Goal: Book appointment/travel/reservation

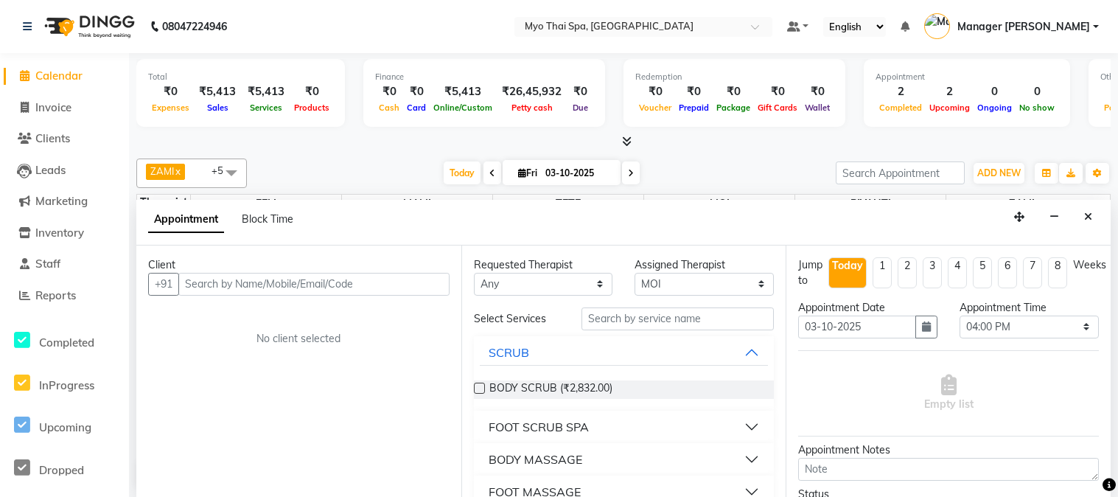
select select "85116"
select select "960"
select select "tentative"
click at [1087, 215] on icon "Close" at bounding box center [1088, 216] width 8 height 10
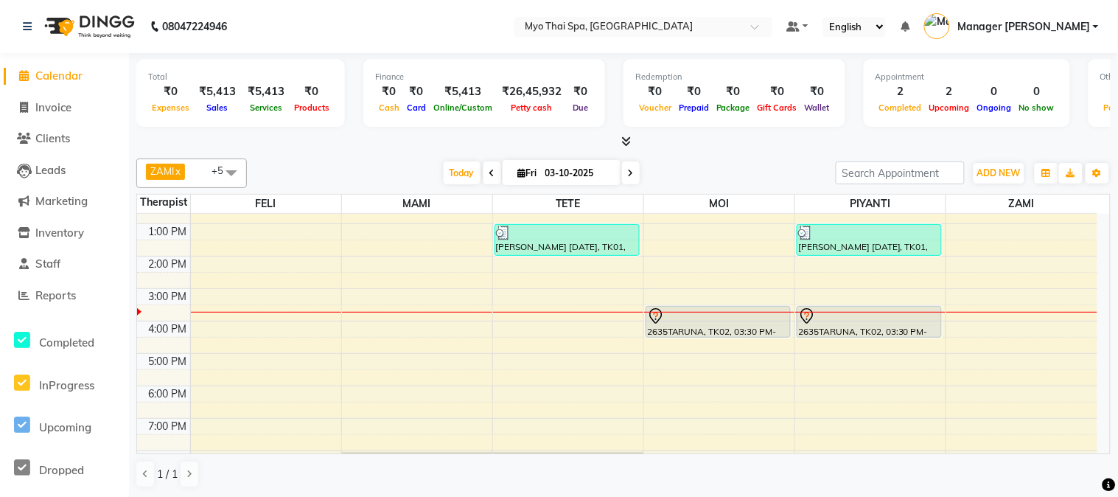
scroll to position [82, 0]
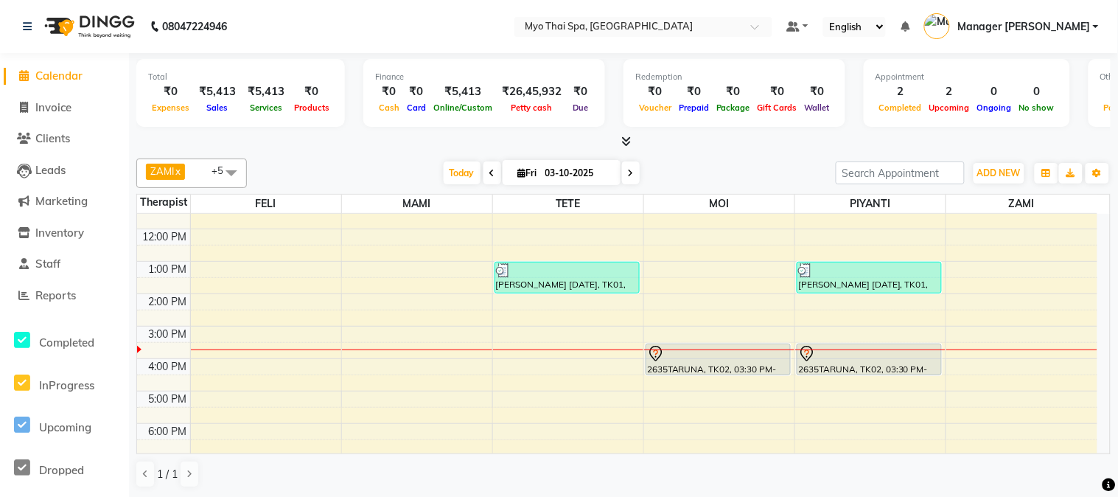
click at [399, 361] on div "9:00 AM 10:00 AM 11:00 AM 12:00 PM 1:00 PM 2:00 PM 3:00 PM 4:00 PM 5:00 PM 6:00…" at bounding box center [617, 358] width 960 height 453
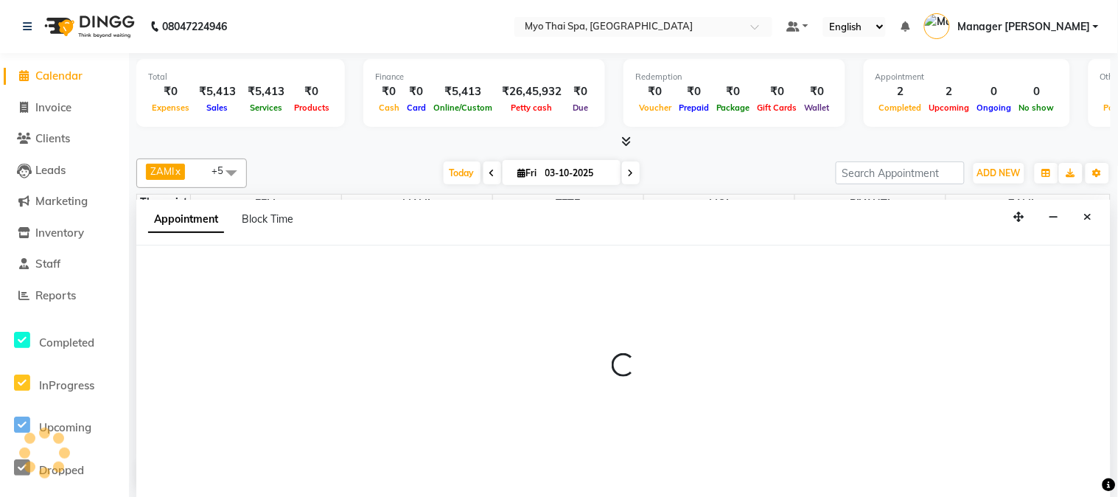
select select "33413"
select select "960"
select select "tentative"
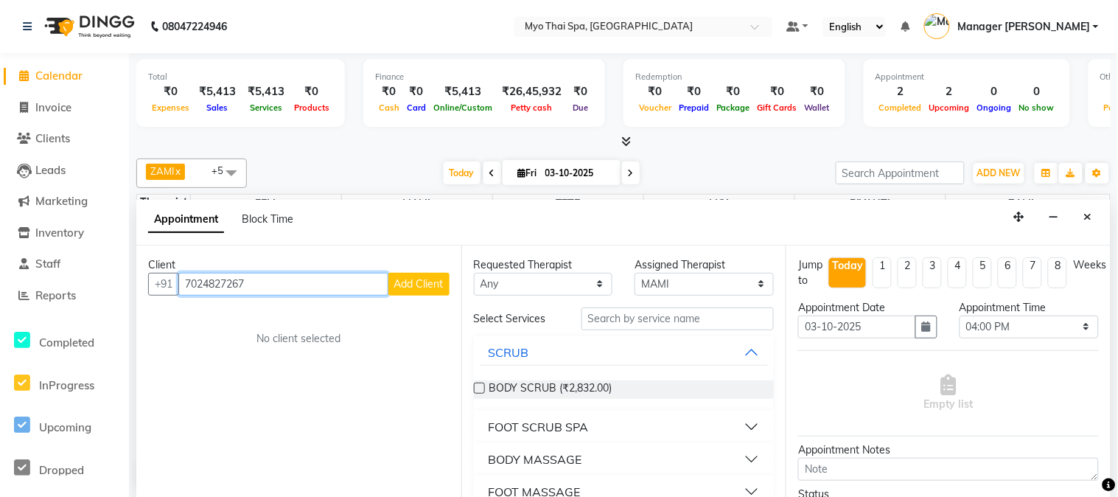
type input "7024827267"
click at [436, 286] on span "Add Client" at bounding box center [418, 283] width 49 height 13
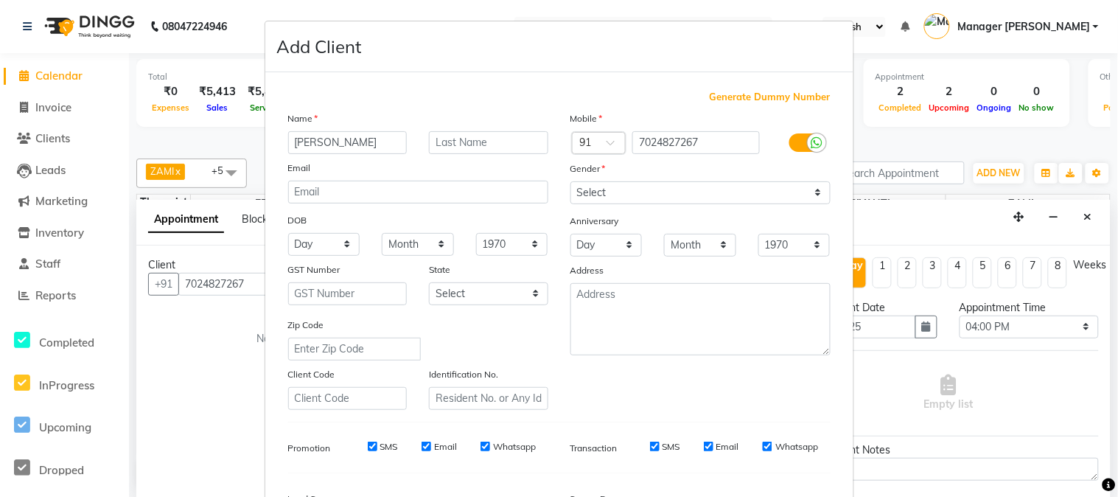
type input "[PERSON_NAME]"
click at [464, 141] on input "text" at bounding box center [488, 142] width 119 height 23
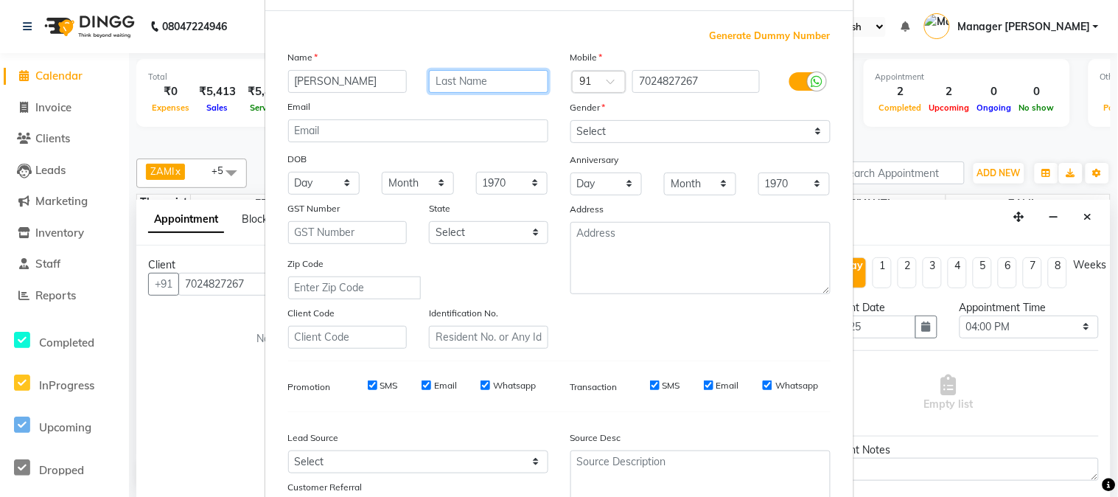
scroll to position [0, 0]
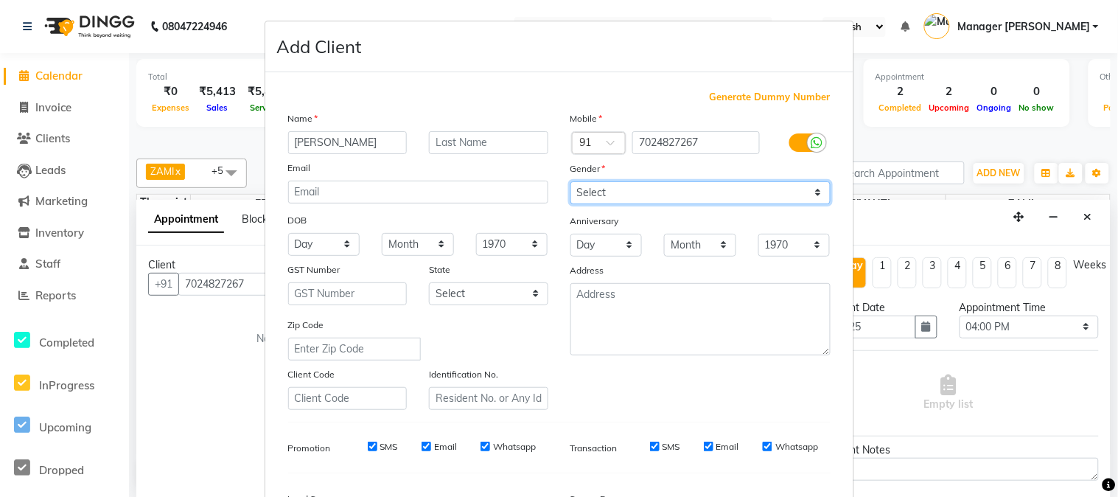
click at [671, 196] on select "Select [DEMOGRAPHIC_DATA] [DEMOGRAPHIC_DATA] Other Prefer Not To Say" at bounding box center [700, 192] width 260 height 23
select select "[DEMOGRAPHIC_DATA]"
click at [570, 181] on select "Select [DEMOGRAPHIC_DATA] [DEMOGRAPHIC_DATA] Other Prefer Not To Say" at bounding box center [700, 192] width 260 height 23
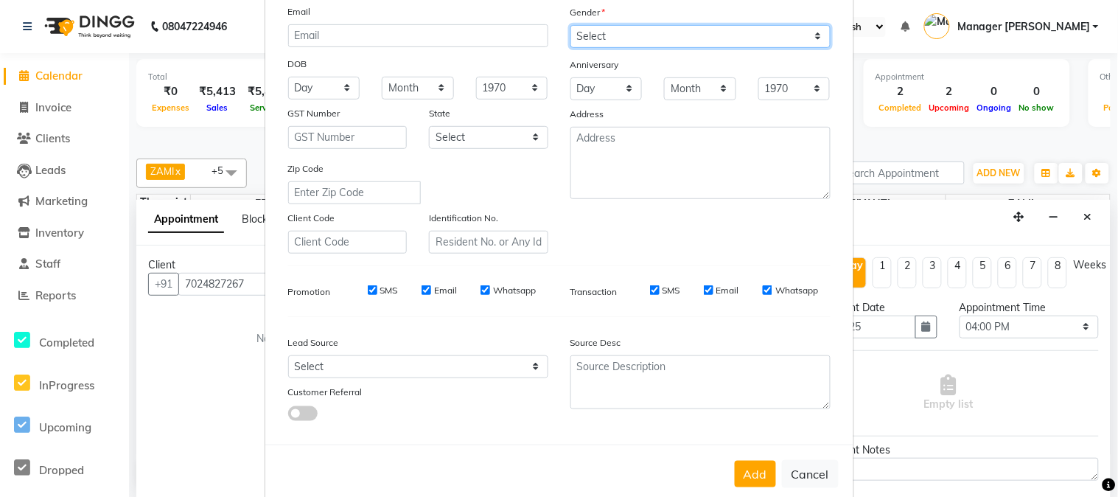
scroll to position [184, 0]
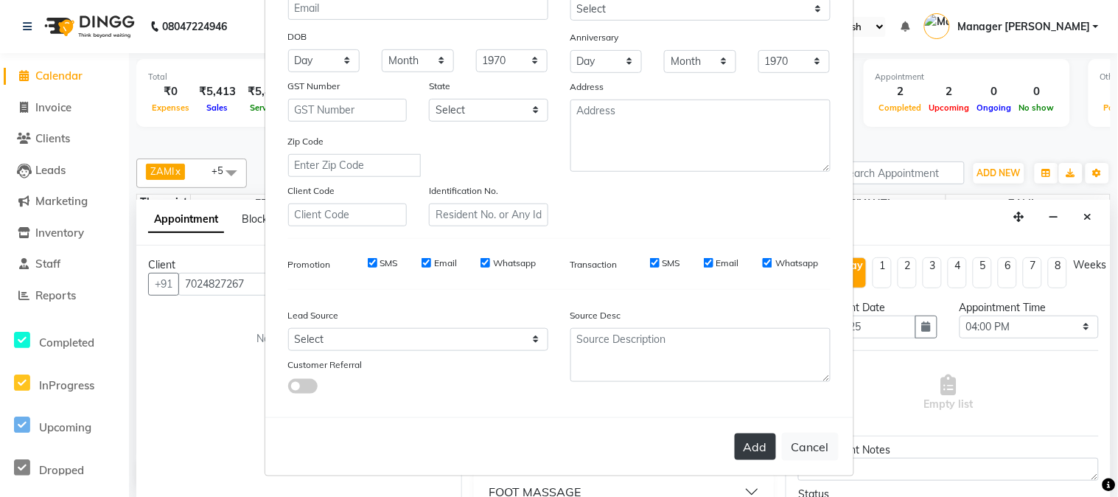
click at [746, 457] on button "Add" at bounding box center [755, 446] width 41 height 27
select select
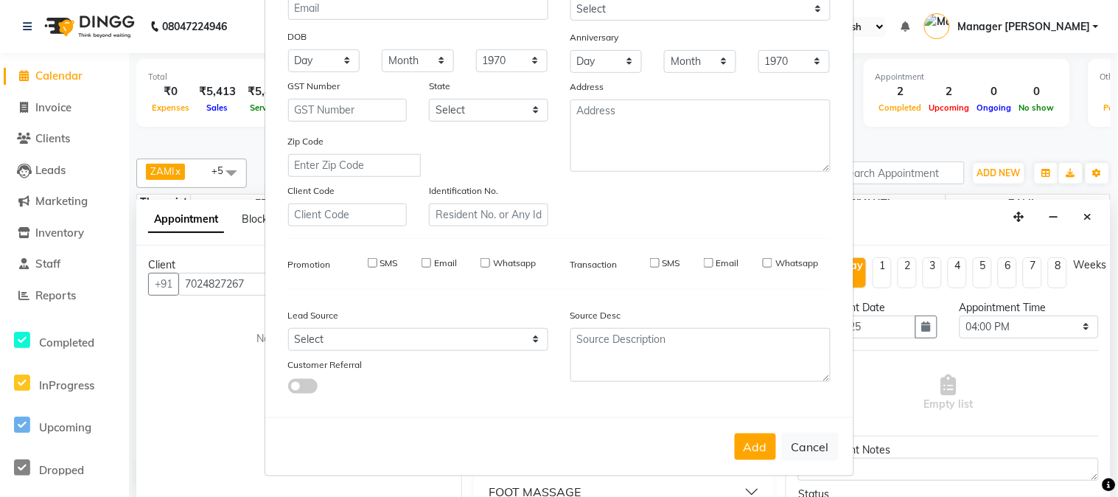
select select
checkbox input "false"
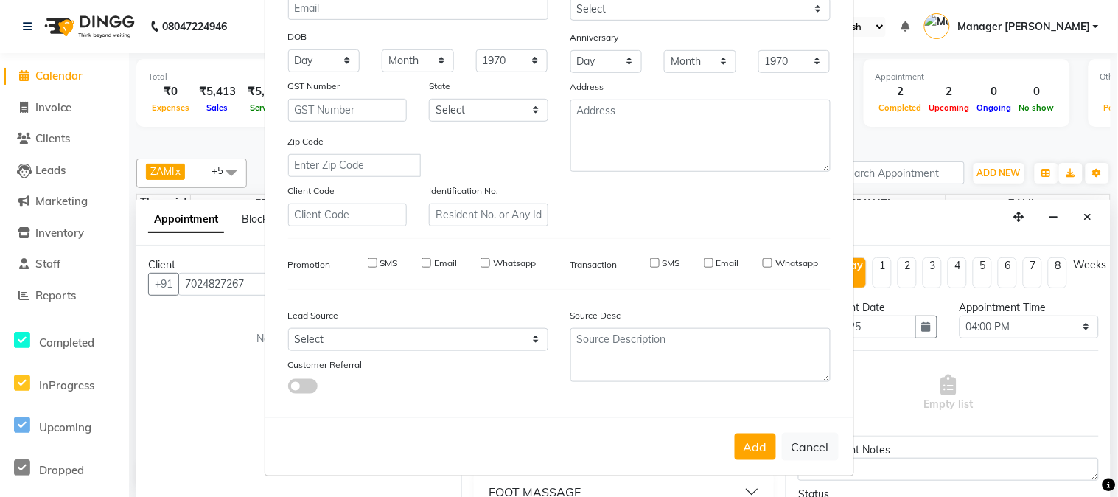
checkbox input "false"
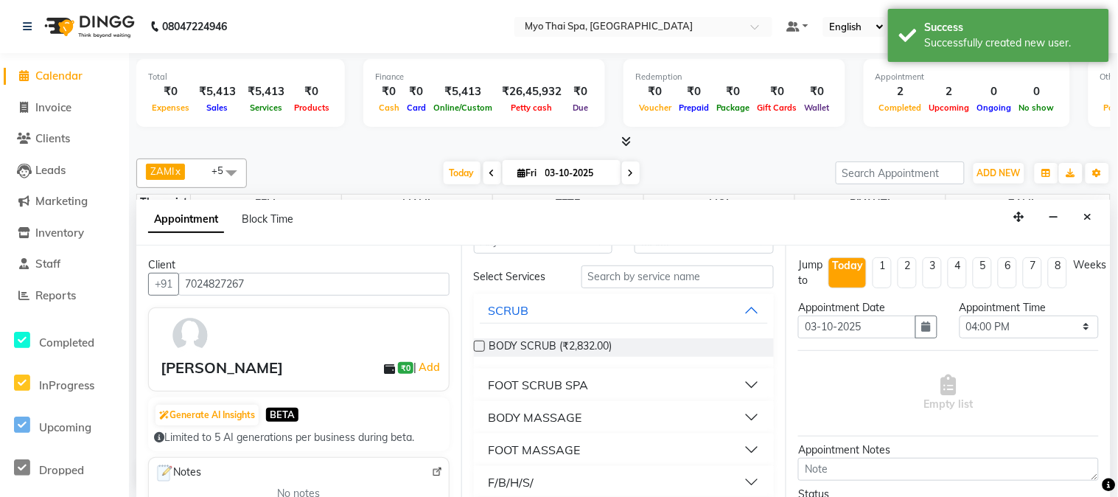
scroll to position [82, 0]
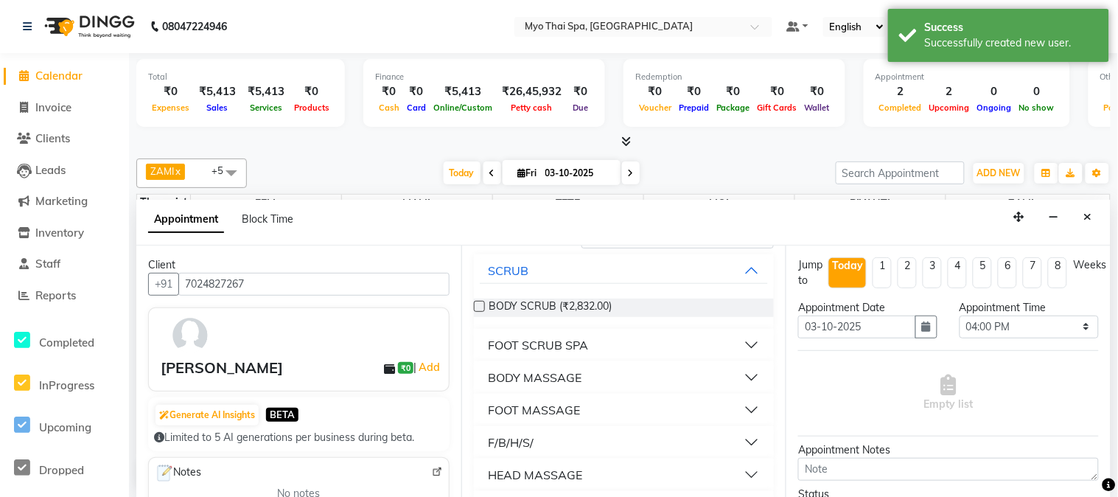
click at [613, 377] on button "BODY MASSAGE" at bounding box center [624, 377] width 289 height 27
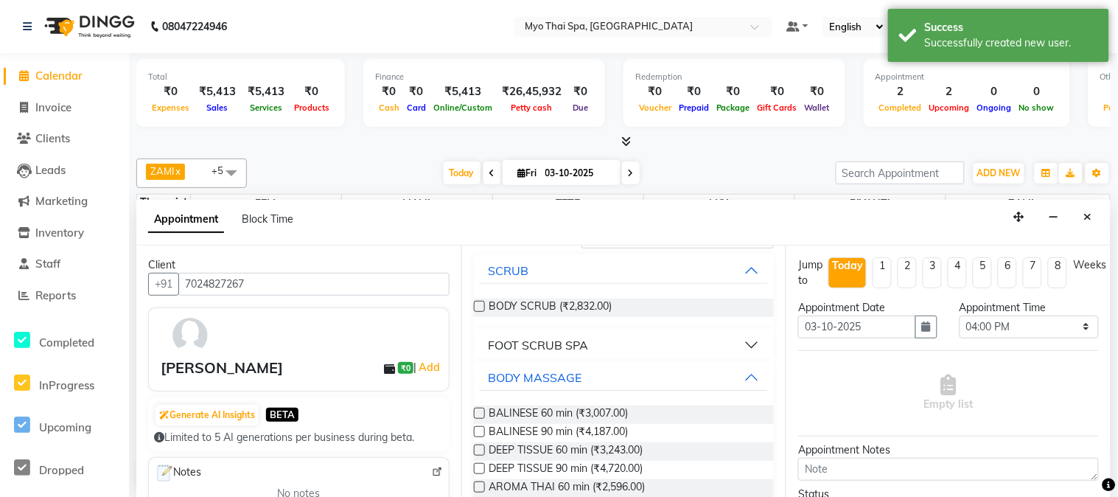
click at [481, 410] on label at bounding box center [479, 413] width 11 height 11
click at [481, 410] on input "checkbox" at bounding box center [479, 415] width 10 height 10
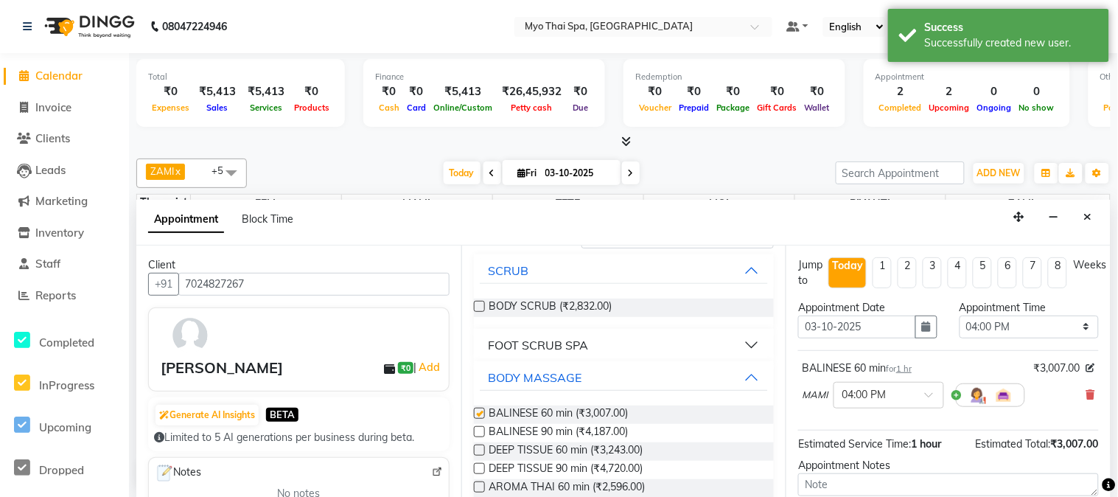
checkbox input "false"
click at [1086, 399] on icon at bounding box center [1090, 394] width 9 height 10
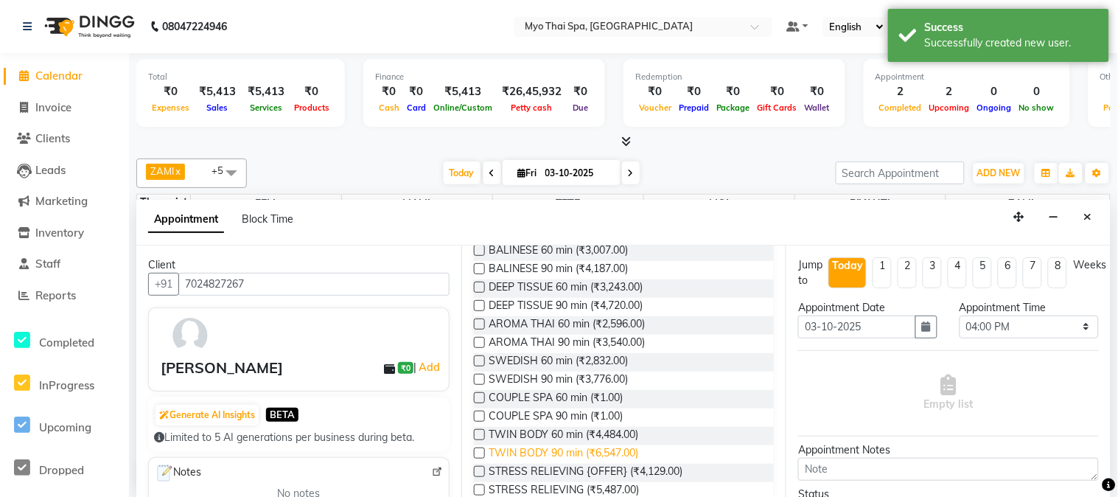
scroll to position [245, 0]
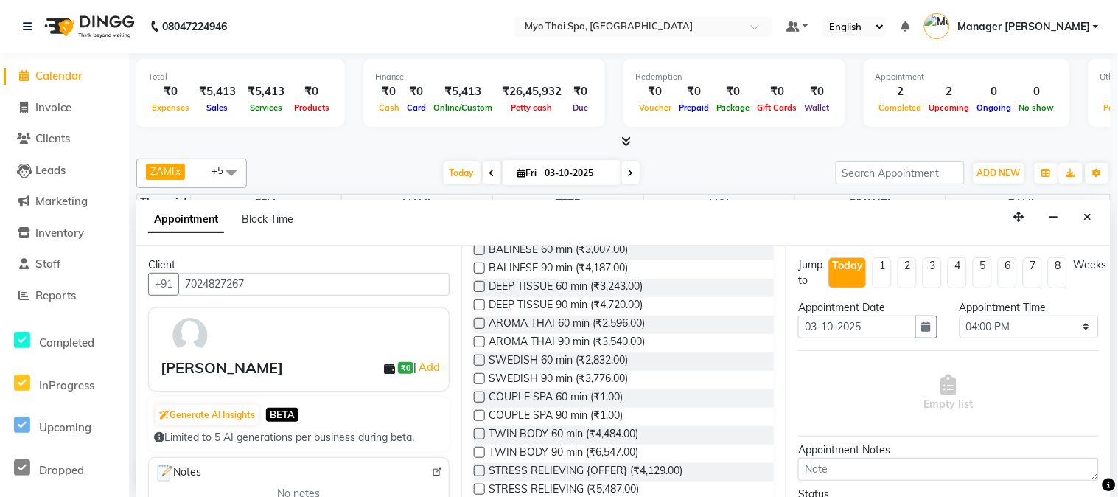
click at [479, 363] on label at bounding box center [479, 359] width 11 height 11
click at [479, 363] on input "checkbox" at bounding box center [479, 362] width 10 height 10
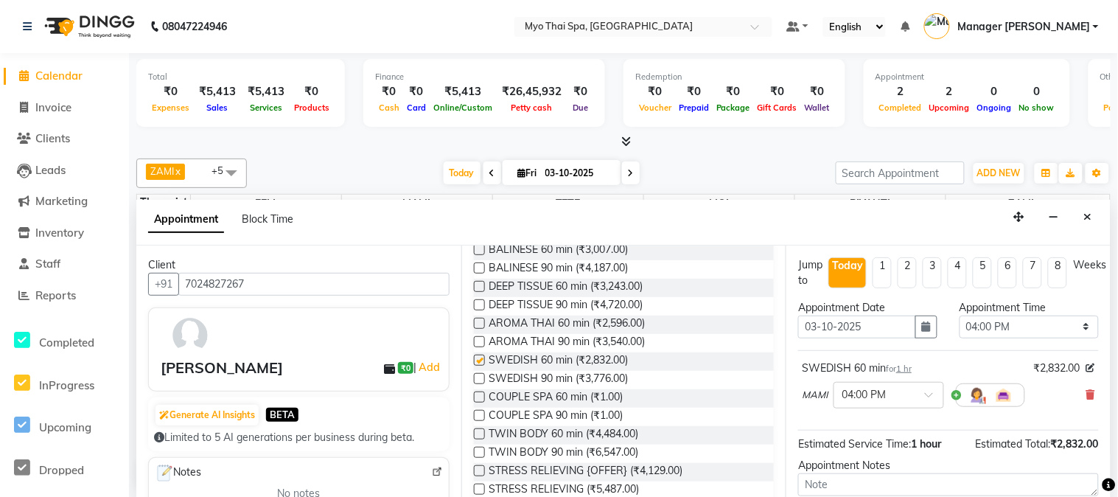
checkbox input "false"
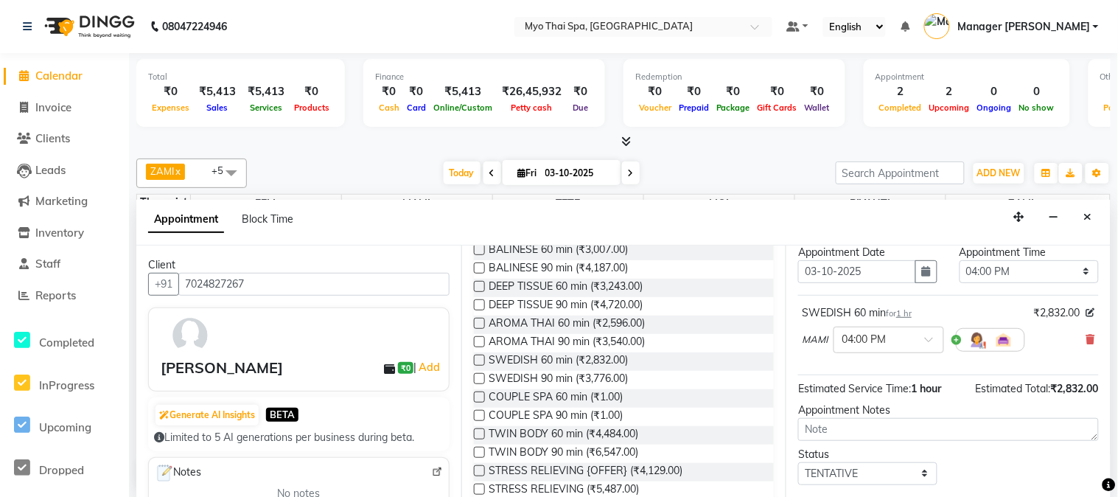
scroll to position [136, 0]
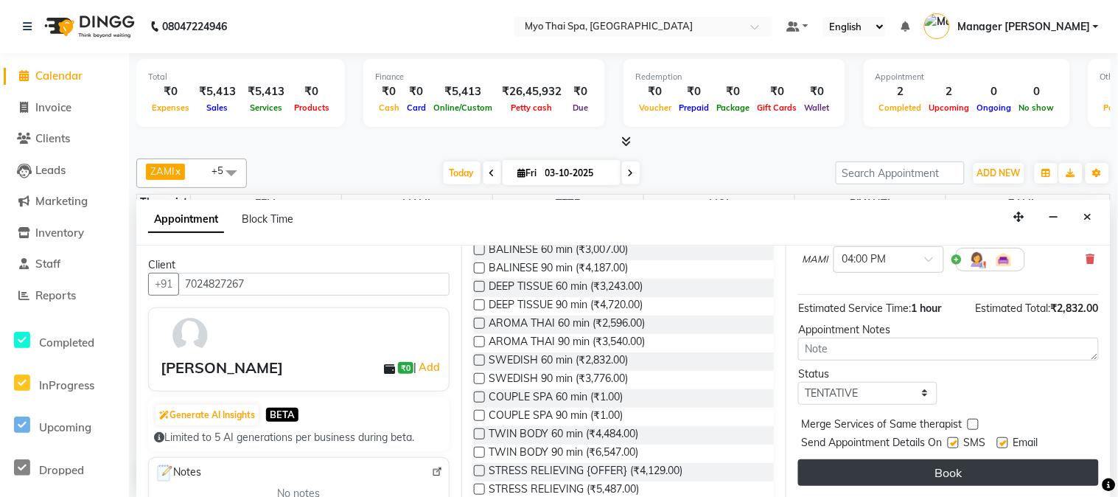
click at [897, 466] on button "Book" at bounding box center [948, 472] width 301 height 27
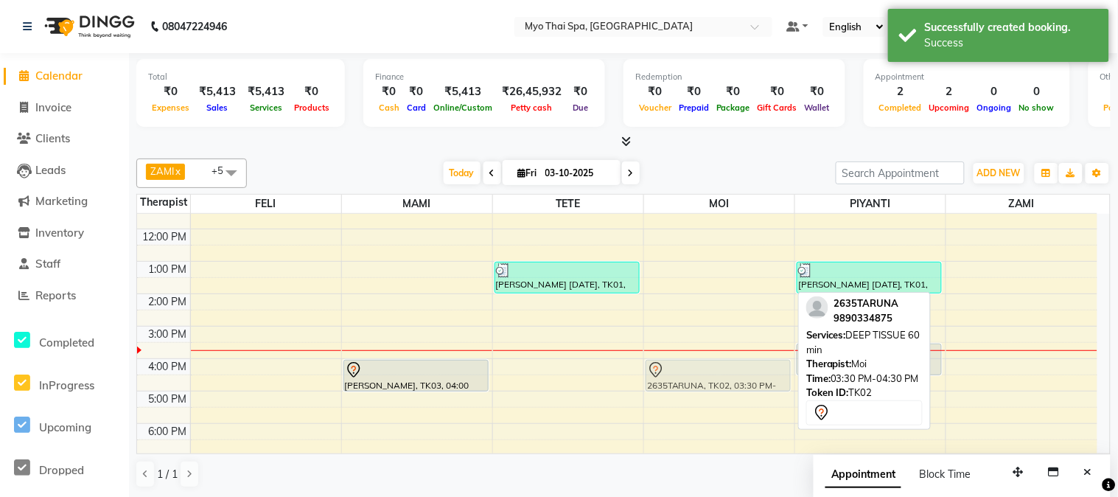
drag, startPoint x: 734, startPoint y: 361, endPoint x: 720, endPoint y: 376, distance: 20.3
click at [720, 376] on div "2635TARUNA, TK02, 03:30 PM-04:30 PM, DEEP TISSUE 60 min 2635TARUNA, TK02, 03:30…" at bounding box center [719, 358] width 150 height 453
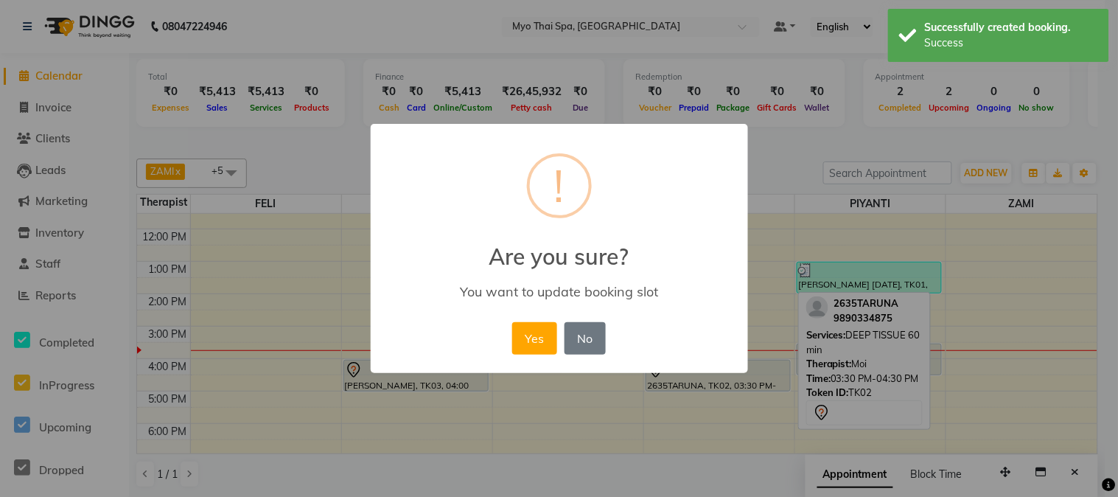
click at [509, 340] on div "Yes No No" at bounding box center [558, 338] width 101 height 40
click at [523, 339] on button "Yes" at bounding box center [534, 338] width 45 height 32
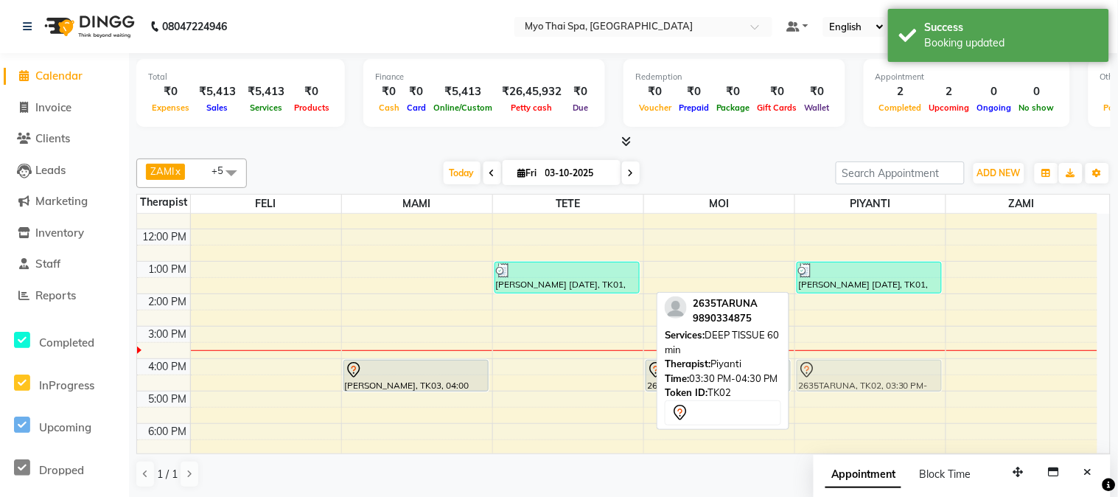
drag, startPoint x: 894, startPoint y: 367, endPoint x: 888, endPoint y: 382, distance: 15.9
click at [888, 382] on div "[PERSON_NAME] [DATE], TK01, 01:00 PM-02:00 PM, BALINESE 60 min 2635TARUNA, TK02…" at bounding box center [870, 358] width 150 height 453
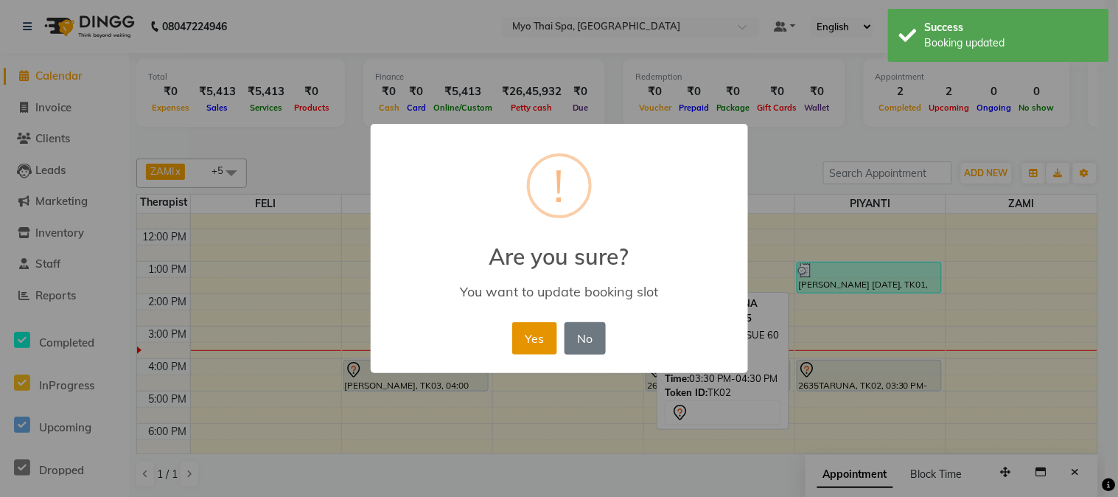
click at [534, 346] on button "Yes" at bounding box center [534, 338] width 45 height 32
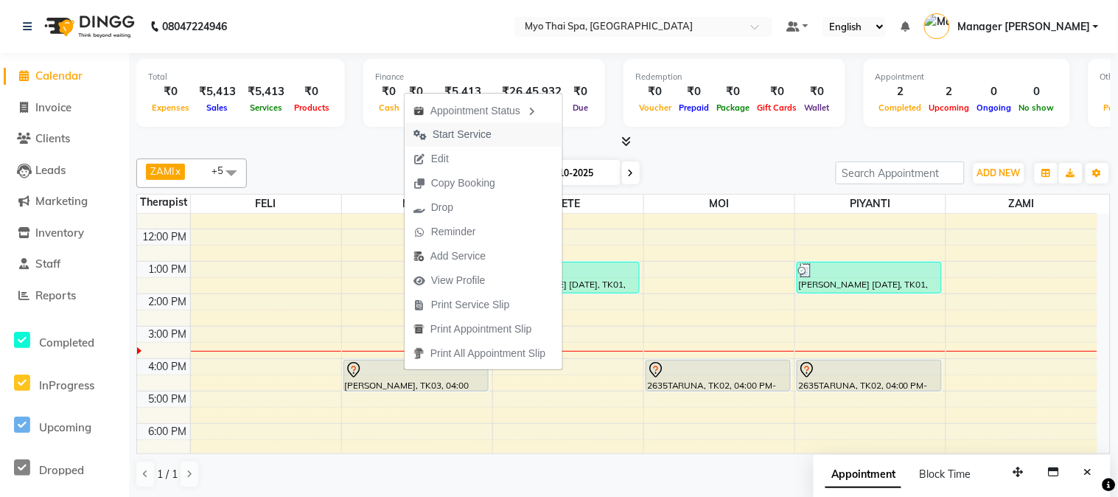
click at [462, 136] on span "Start Service" at bounding box center [462, 134] width 59 height 15
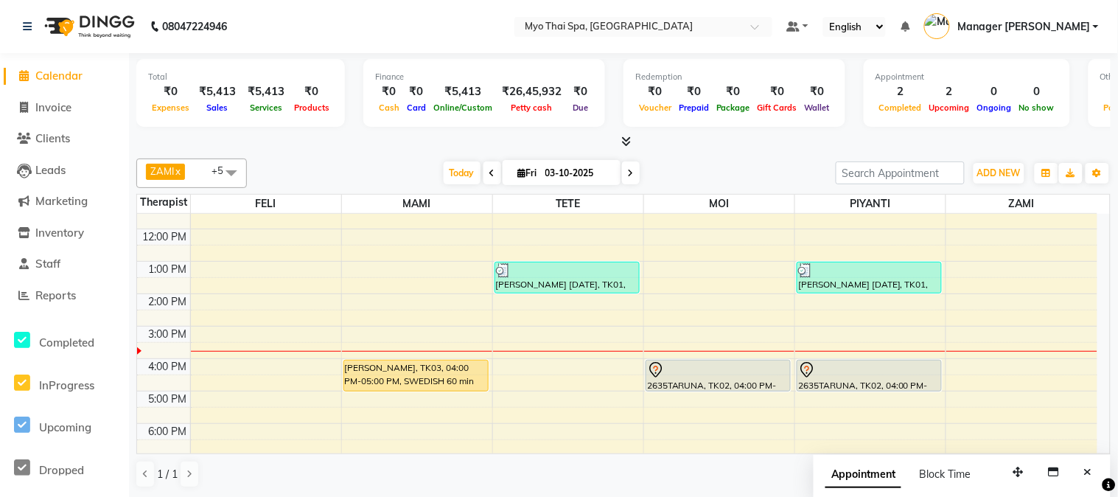
click at [522, 175] on span "Fri" at bounding box center [527, 172] width 27 height 11
select select "10"
select select "2025"
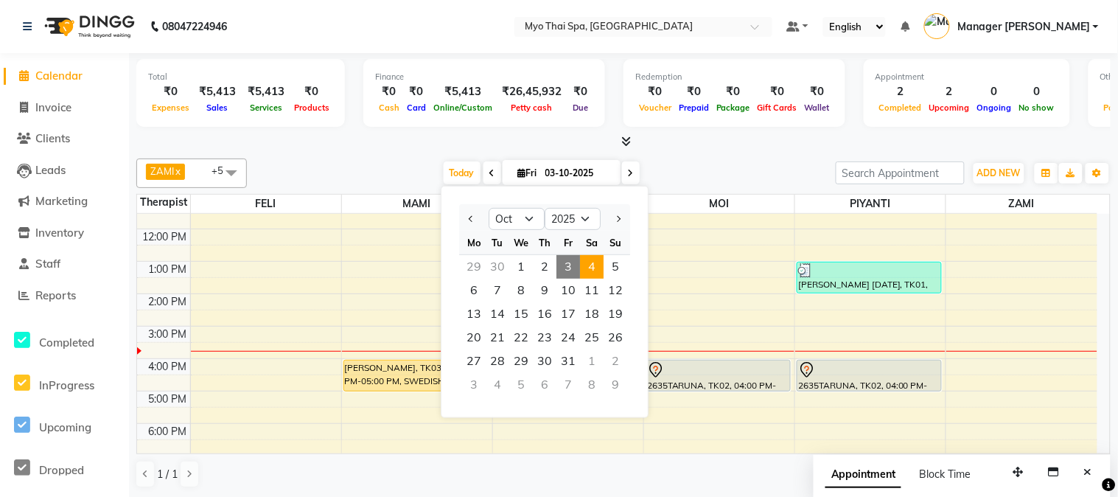
click at [599, 270] on span "4" at bounding box center [592, 267] width 24 height 24
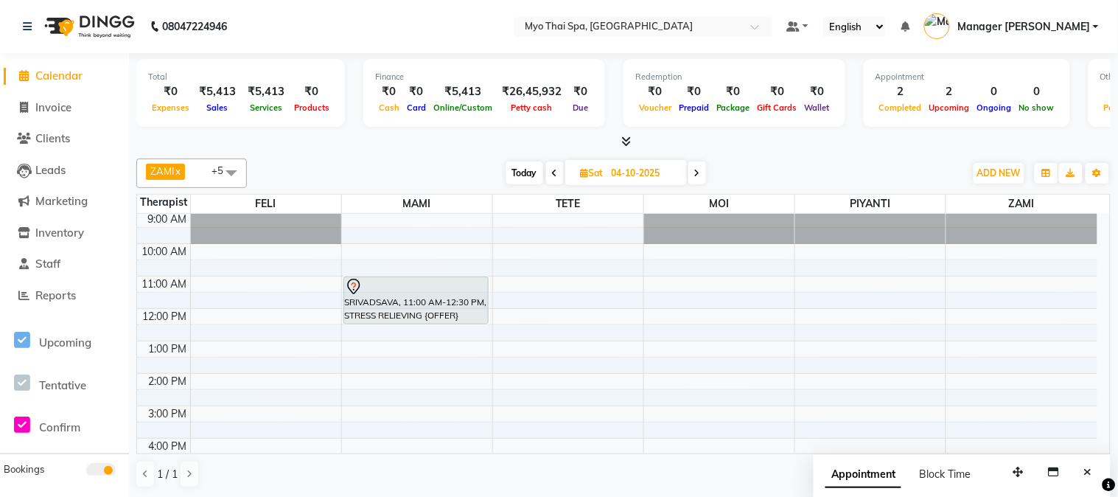
scroll to position [0, 0]
click at [520, 178] on span "Today" at bounding box center [524, 172] width 37 height 23
type input "03-10-2025"
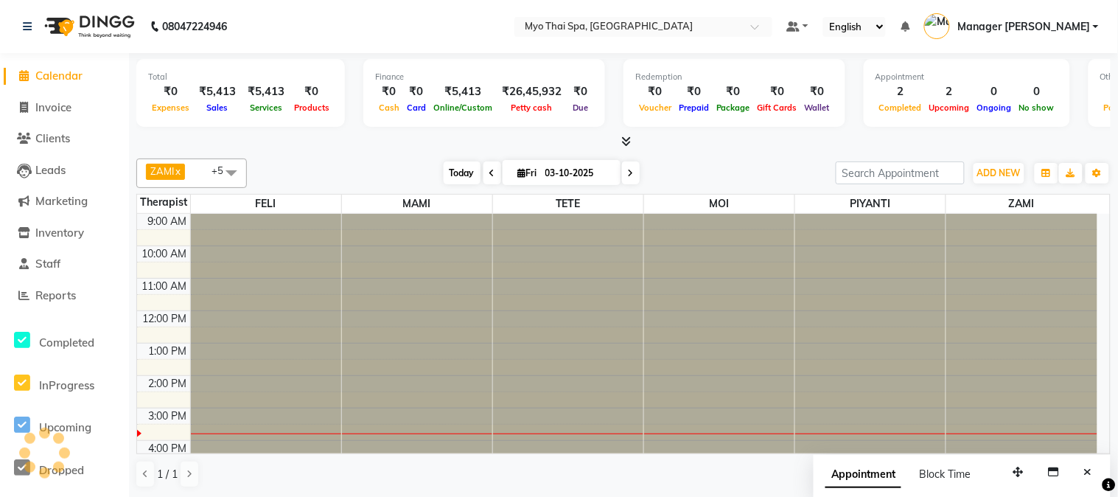
scroll to position [195, 0]
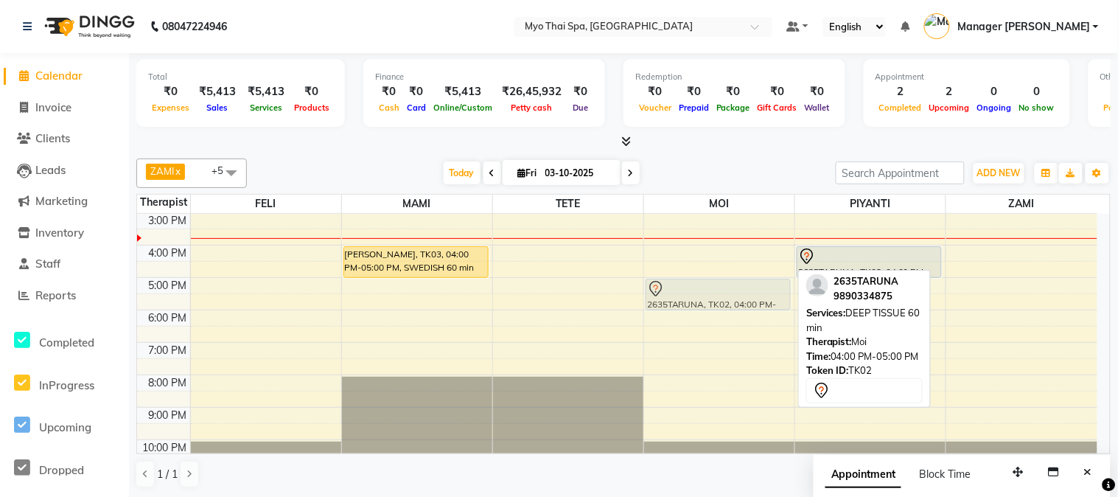
drag, startPoint x: 715, startPoint y: 264, endPoint x: 705, endPoint y: 293, distance: 30.3
click at [705, 293] on div "2635TARUNA, TK02, 04:00 PM-05:00 PM, DEEP TISSUE 60 min 2635TARUNA, TK02, 04:00…" at bounding box center [719, 244] width 150 height 453
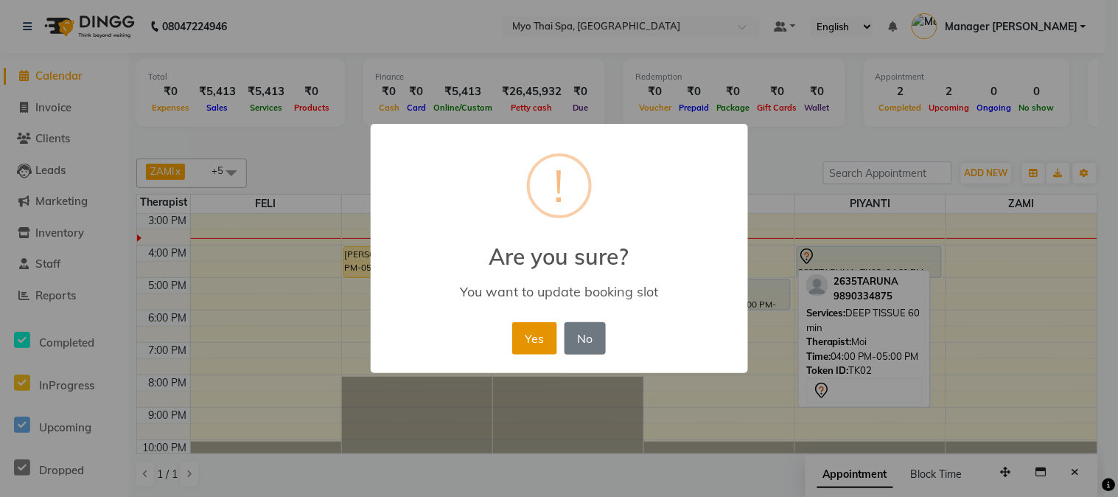
click at [547, 333] on button "Yes" at bounding box center [534, 338] width 45 height 32
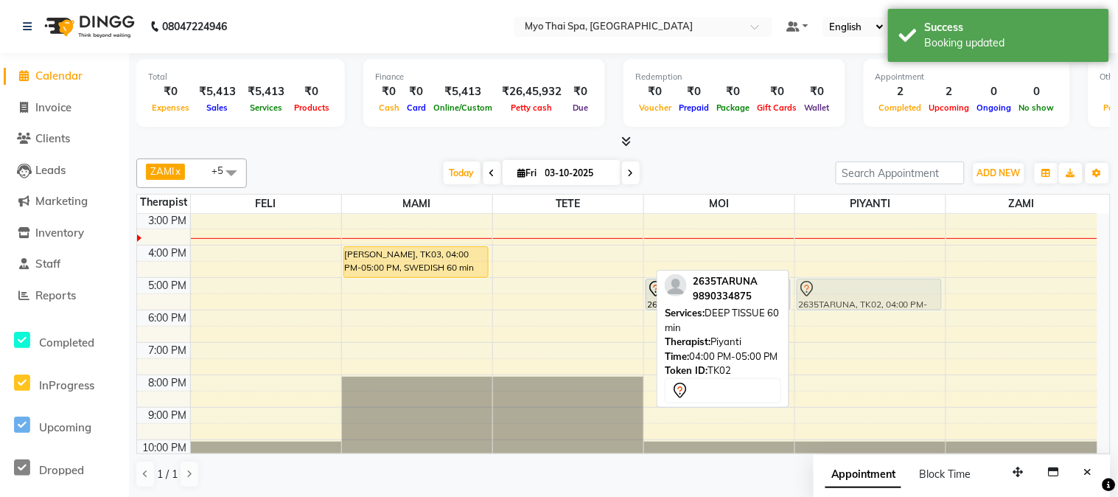
drag, startPoint x: 828, startPoint y: 258, endPoint x: 822, endPoint y: 283, distance: 25.7
click at [822, 283] on div "[PERSON_NAME] [DATE], TK01, 01:00 PM-02:00 PM, BALINESE 60 min 2635TARUNA, TK02…" at bounding box center [870, 244] width 150 height 453
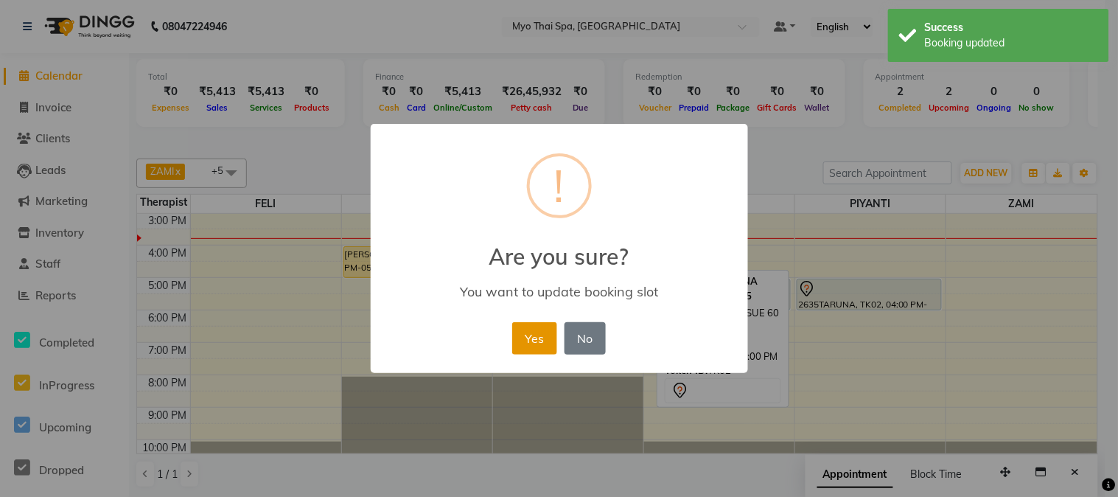
click at [534, 337] on button "Yes" at bounding box center [534, 338] width 45 height 32
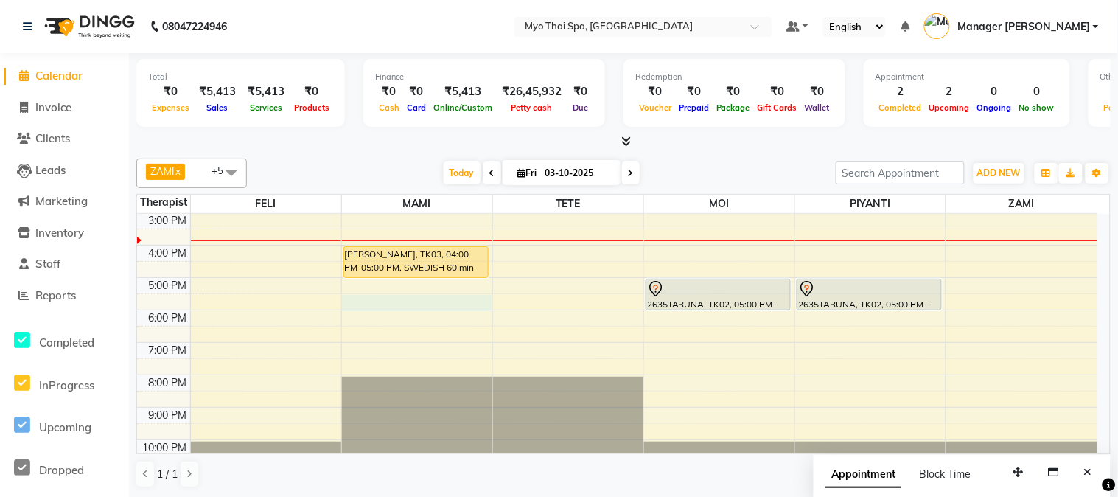
click at [400, 303] on div "9:00 AM 10:00 AM 11:00 AM 12:00 PM 1:00 PM 2:00 PM 3:00 PM 4:00 PM 5:00 PM 6:00…" at bounding box center [617, 244] width 960 height 453
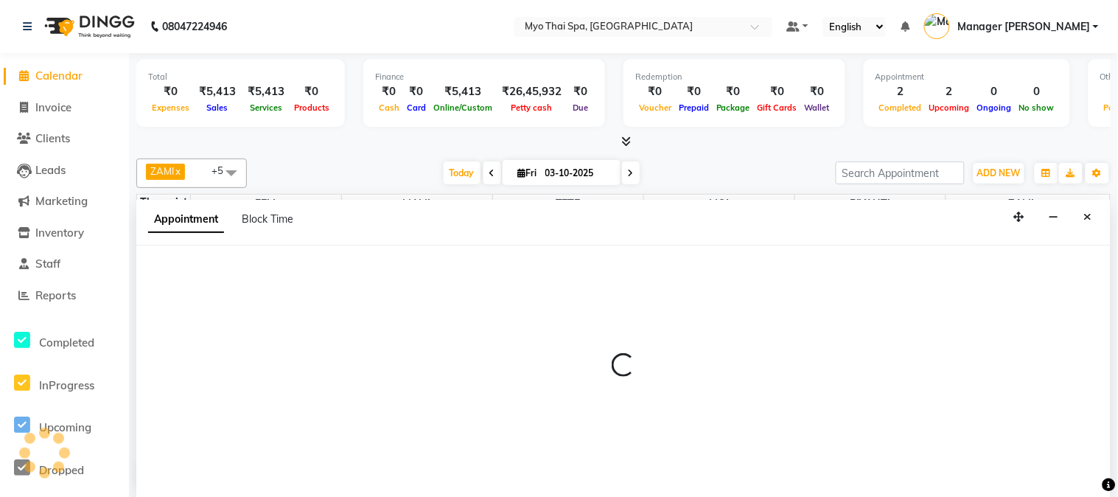
select select "33413"
select select "1050"
select select "tentative"
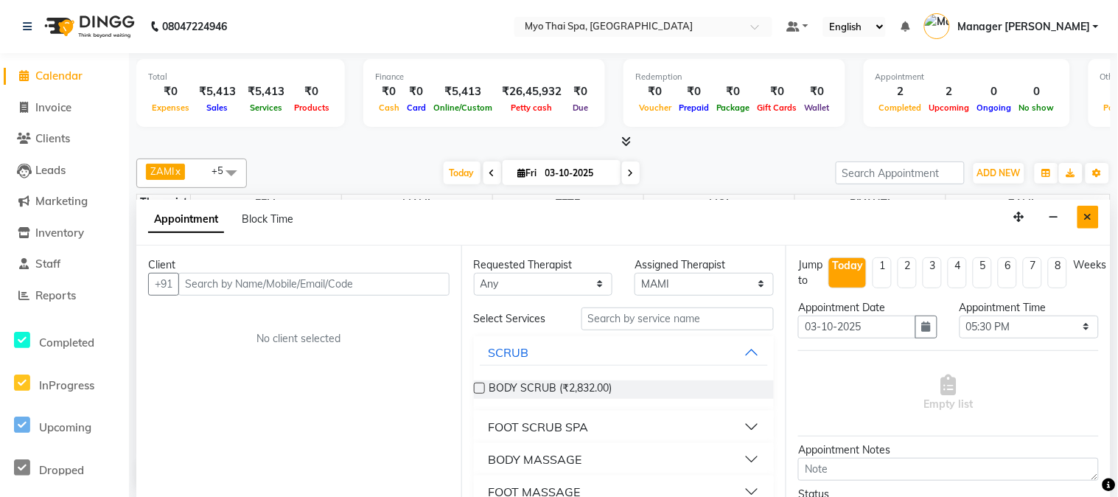
click at [1084, 217] on icon "Close" at bounding box center [1088, 216] width 8 height 10
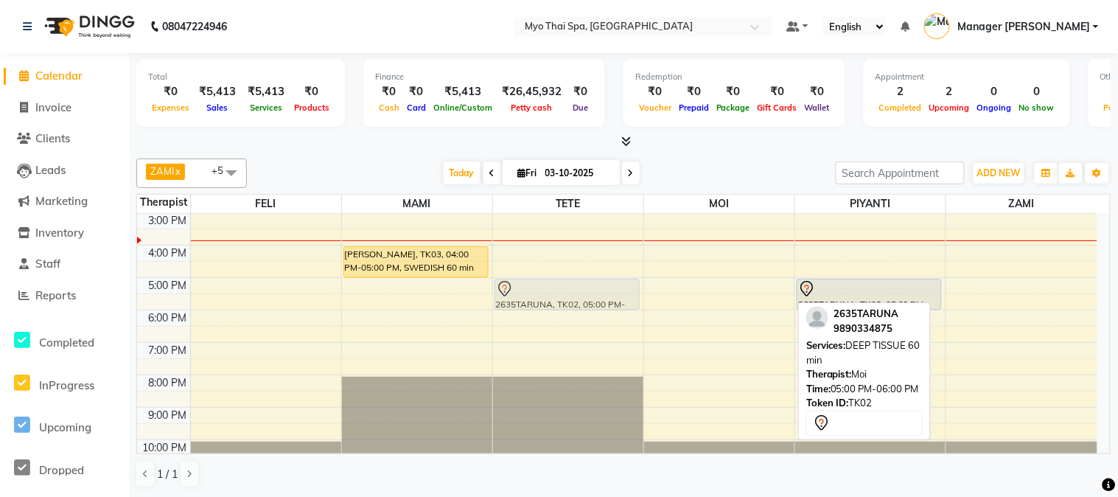
drag, startPoint x: 732, startPoint y: 288, endPoint x: 623, endPoint y: 284, distance: 109.1
click at [623, 284] on tr "[PERSON_NAME], TK03, 04:00 PM-05:00 PM, SWEDISH 60 min [PERSON_NAME] [DATE], TK…" at bounding box center [617, 244] width 960 height 453
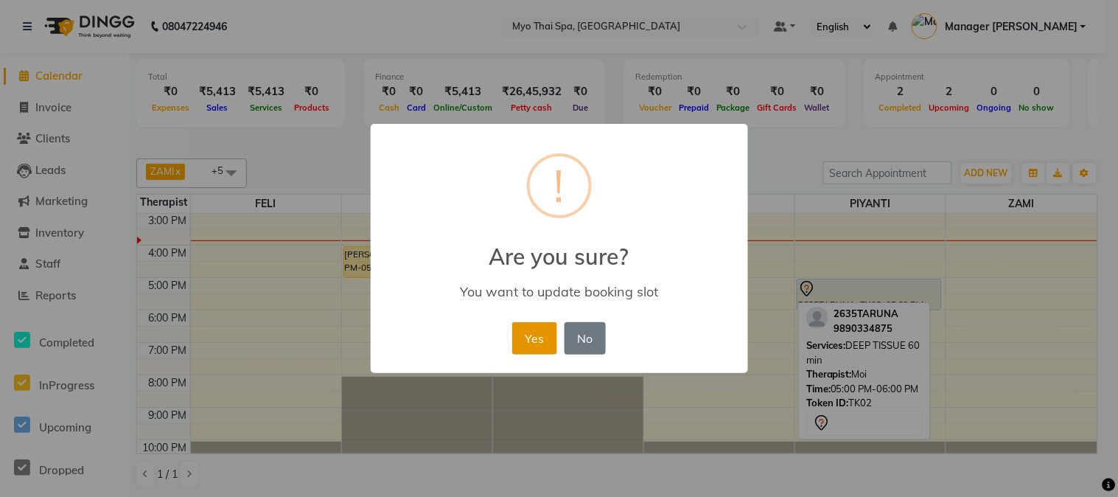
click at [536, 336] on button "Yes" at bounding box center [534, 338] width 45 height 32
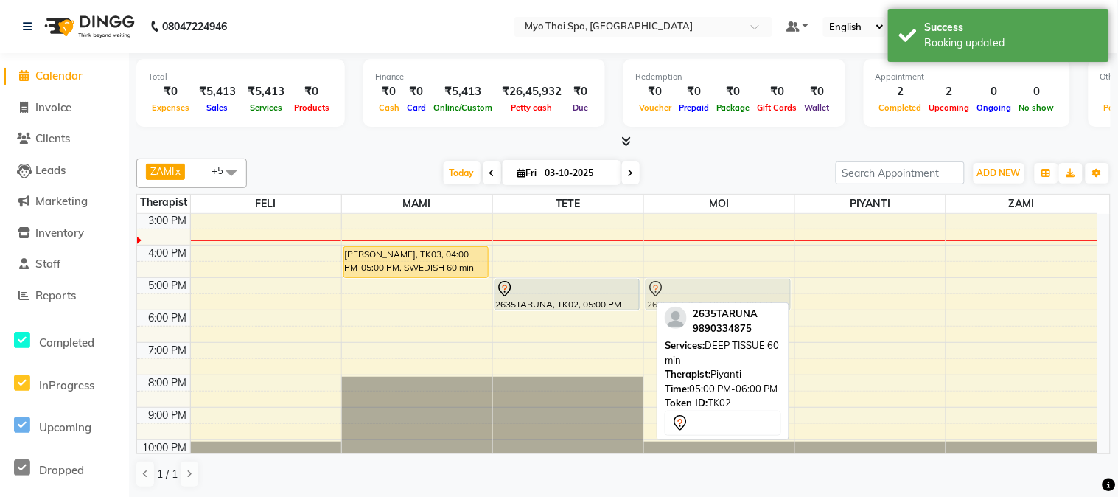
drag, startPoint x: 858, startPoint y: 291, endPoint x: 752, endPoint y: 290, distance: 106.1
click at [752, 290] on tr "[PERSON_NAME], TK03, 04:00 PM-05:00 PM, SWEDISH 60 min [PERSON_NAME] [DATE], TK…" at bounding box center [617, 244] width 960 height 453
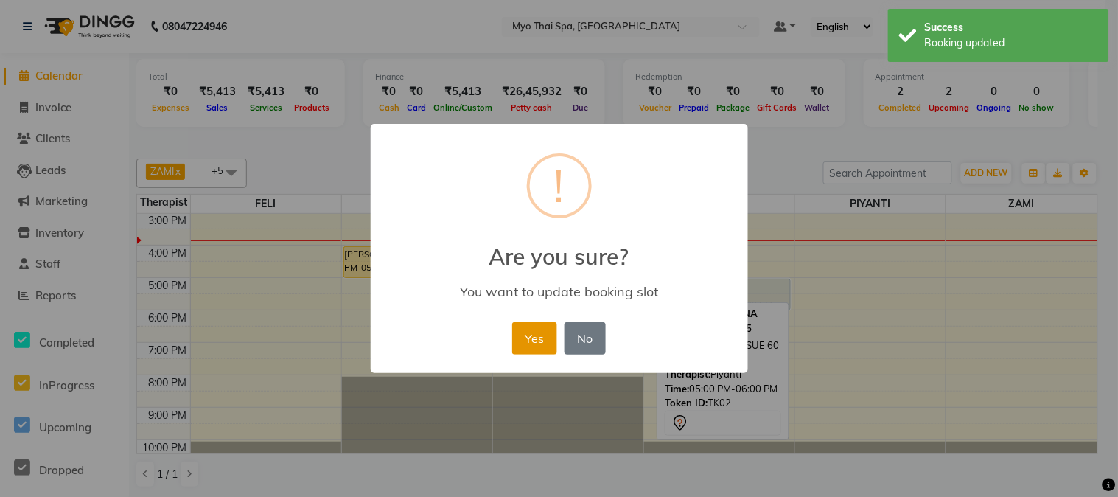
click at [545, 333] on button "Yes" at bounding box center [534, 338] width 45 height 32
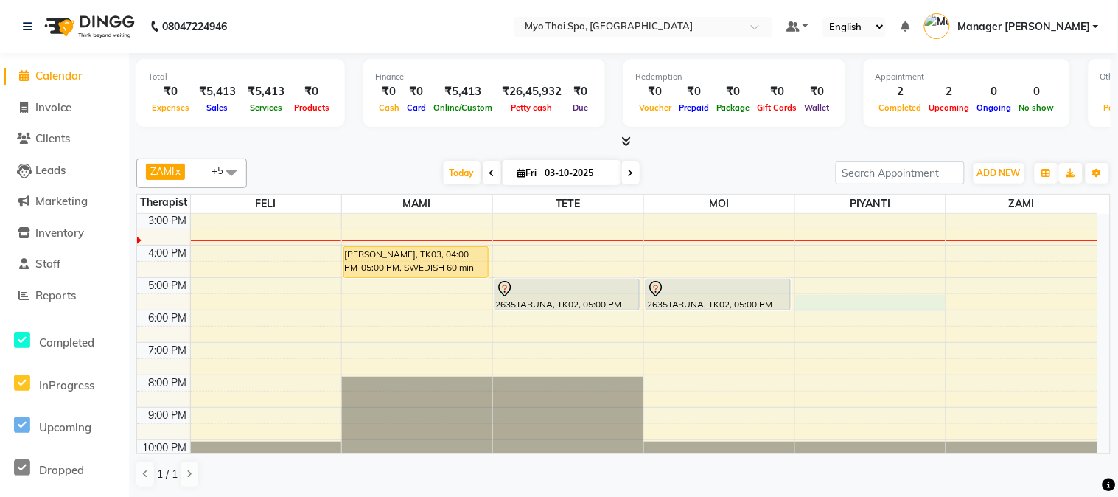
click at [893, 304] on div "9:00 AM 10:00 AM 11:00 AM 12:00 PM 1:00 PM 2:00 PM 3:00 PM 4:00 PM 5:00 PM 6:00…" at bounding box center [617, 244] width 960 height 453
select select "67001"
select select "tentative"
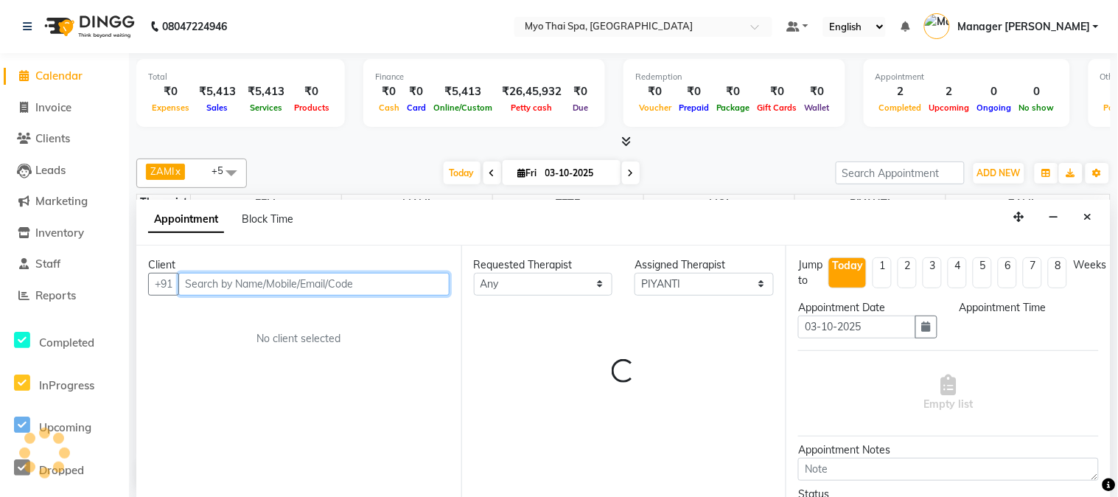
select select "1050"
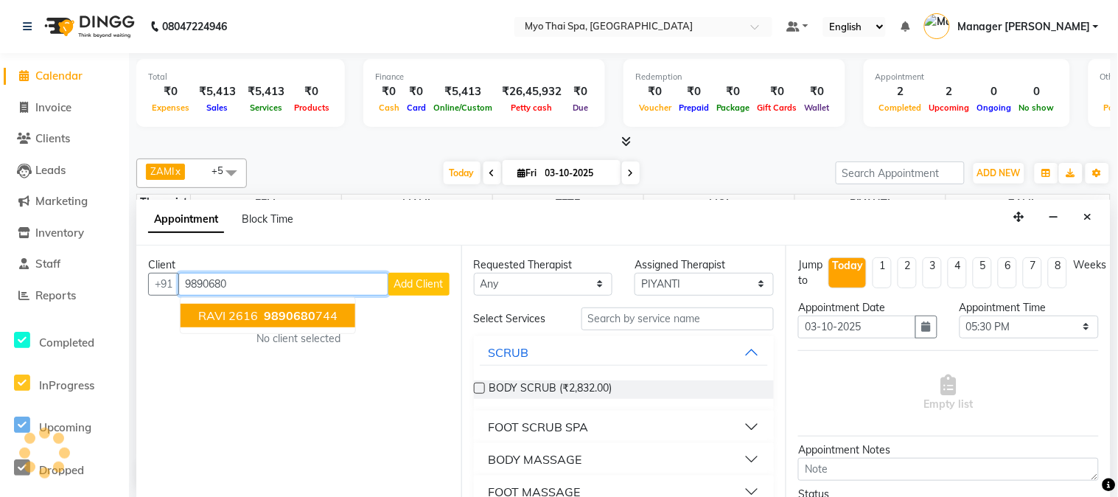
click at [311, 314] on span "9890680" at bounding box center [290, 315] width 52 height 15
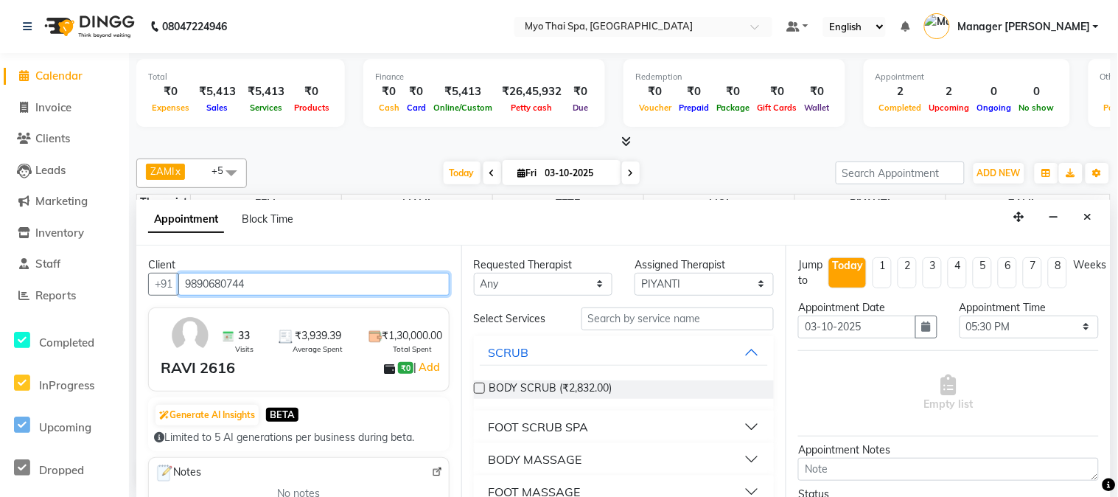
type input "9890680744"
click at [651, 458] on button "BODY MASSAGE" at bounding box center [624, 459] width 289 height 27
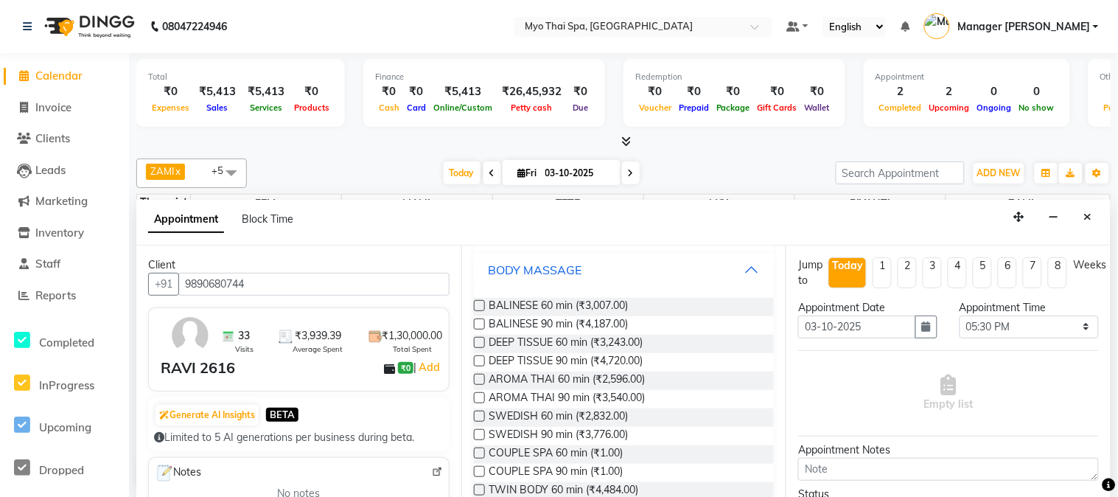
scroll to position [245, 0]
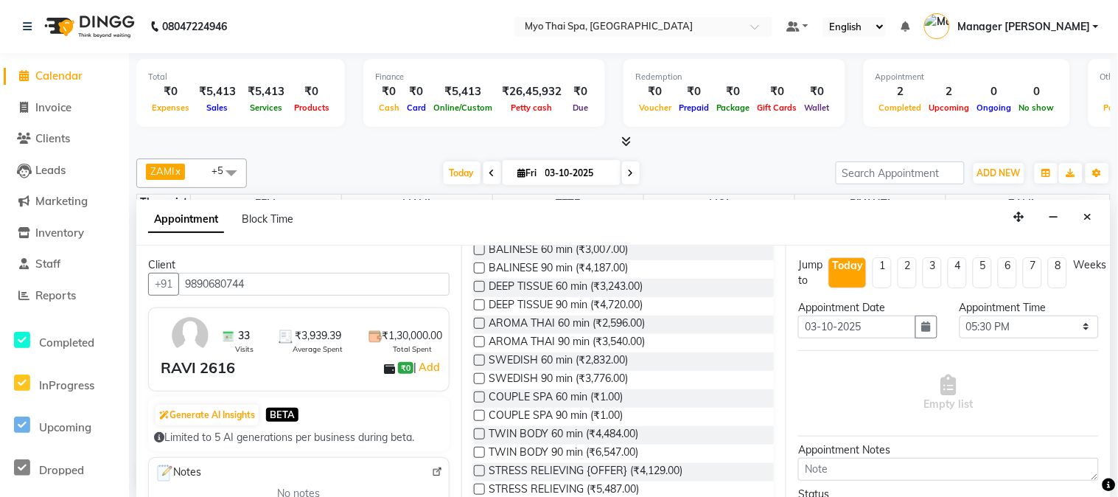
click at [480, 267] on label at bounding box center [479, 267] width 11 height 11
click at [480, 267] on input "checkbox" at bounding box center [479, 270] width 10 height 10
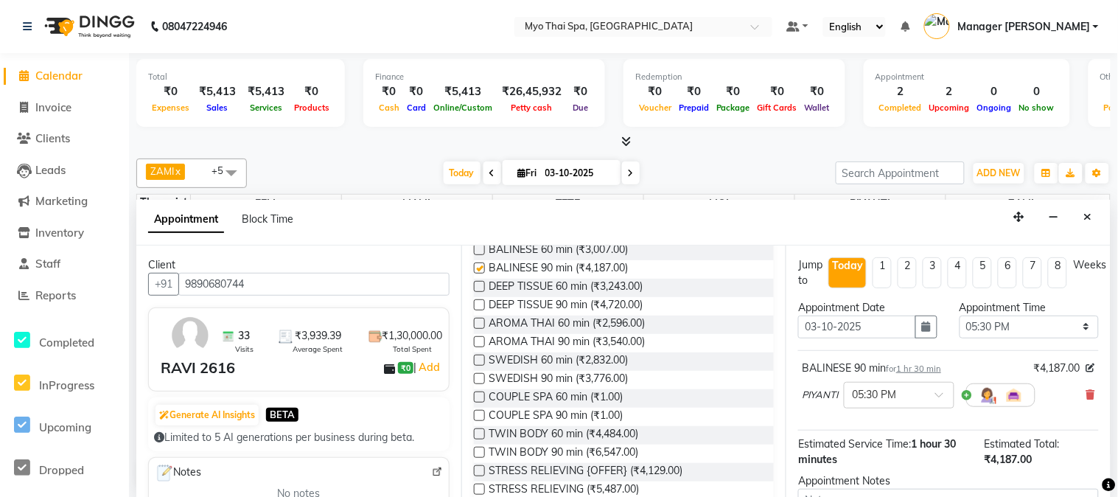
checkbox input "false"
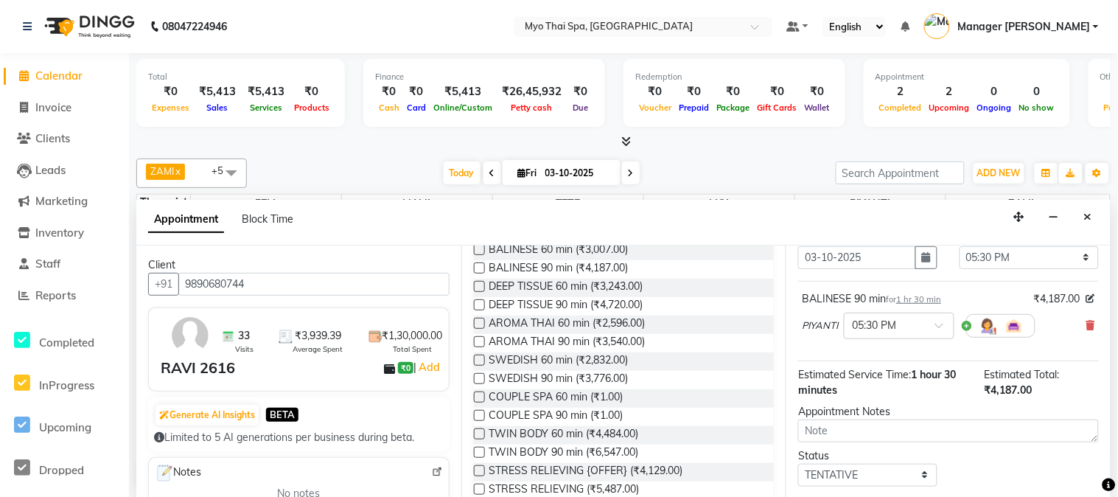
scroll to position [151, 0]
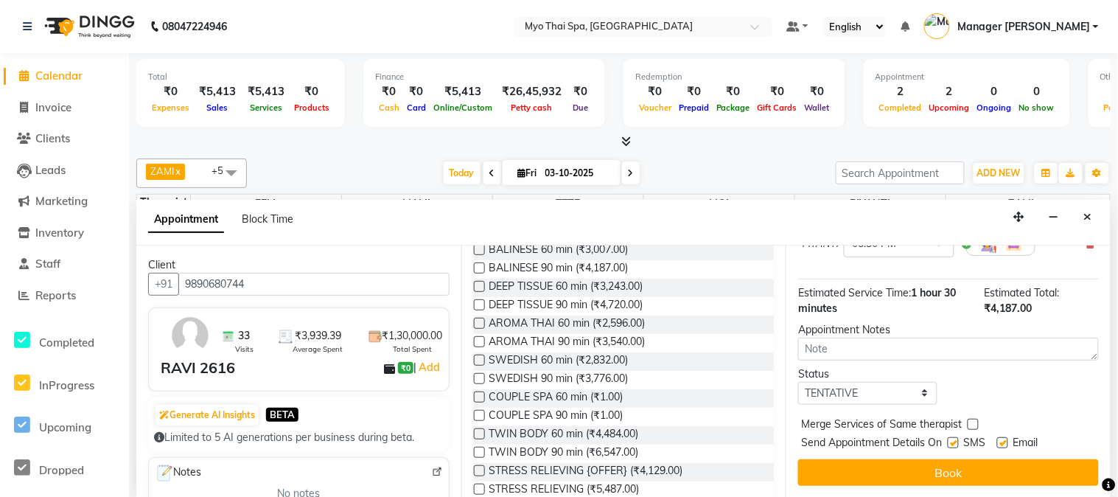
click at [902, 475] on button "Book" at bounding box center [948, 472] width 301 height 27
